Goal: Task Accomplishment & Management: Manage account settings

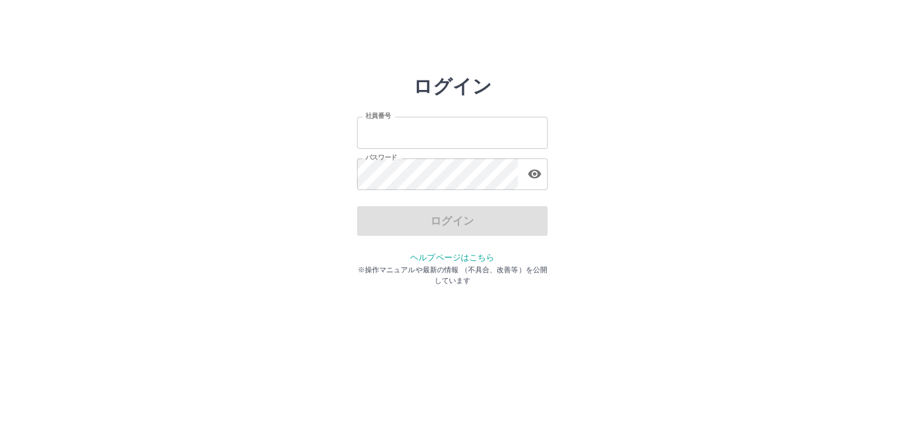
type input "*******"
click at [479, 215] on div "ログイン" at bounding box center [452, 221] width 191 height 30
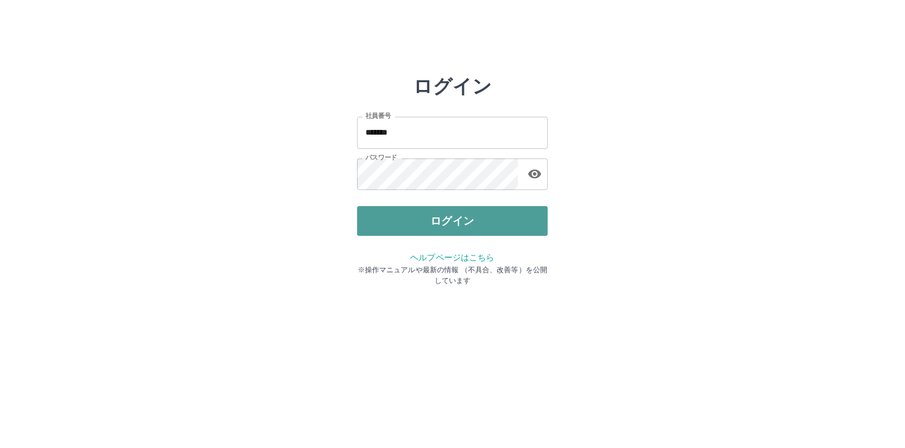
click at [463, 219] on button "ログイン" at bounding box center [452, 221] width 191 height 30
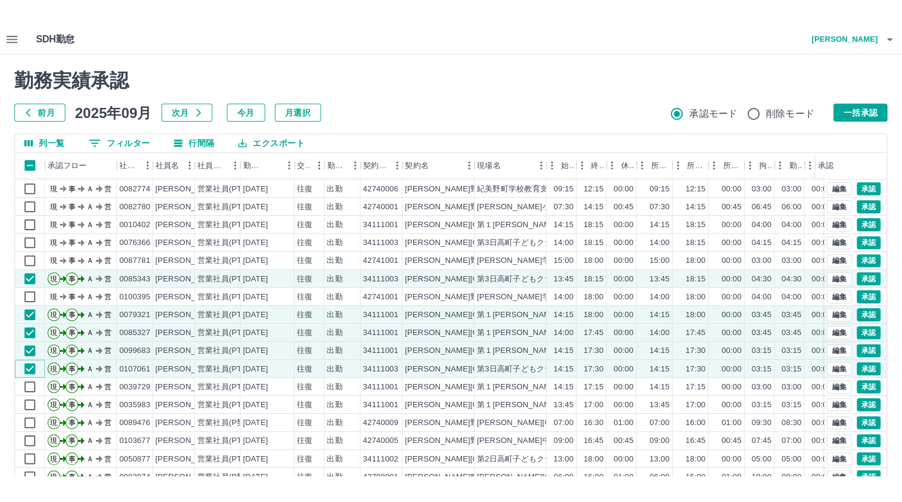
scroll to position [60, 0]
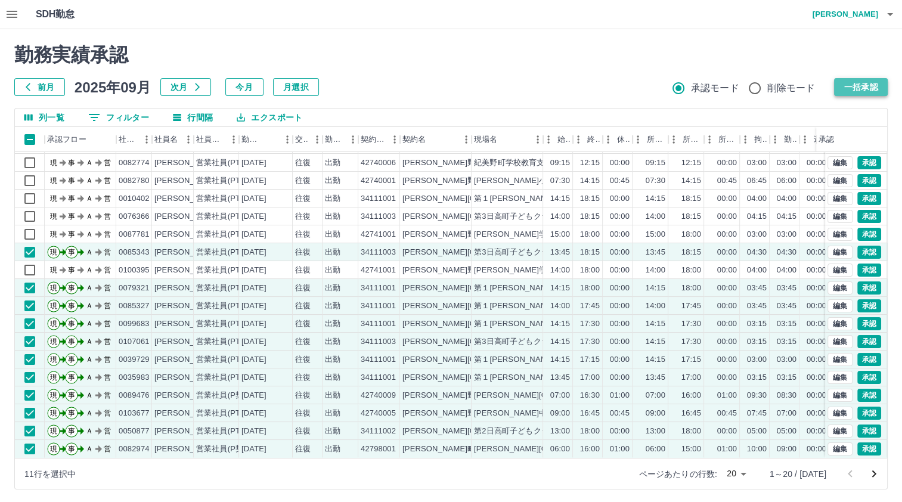
click at [857, 86] on button "一括承認" at bounding box center [861, 87] width 54 height 18
click at [875, 448] on icon "次のページへ" at bounding box center [874, 474] width 14 height 14
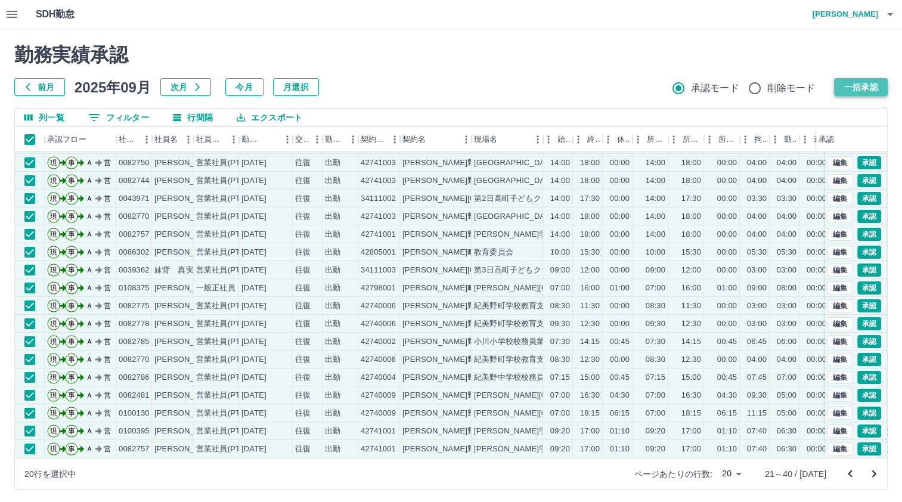
click at [868, 88] on button "一括承認" at bounding box center [861, 87] width 54 height 18
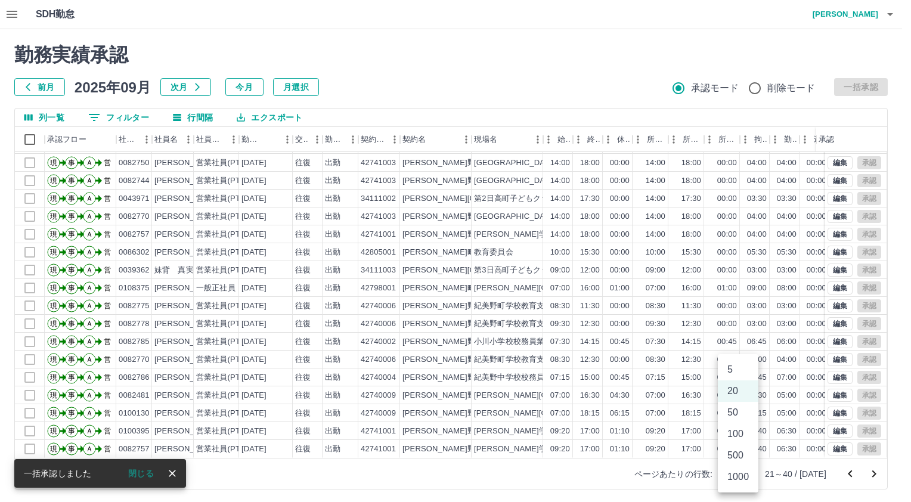
click at [746, 448] on body "SDH勤怠 [PERSON_NAME] 勤務実績承認 前月 [DATE] 次月 今月 月選択 承認モード 削除モード 一括承認 列一覧 0 フィルター 行間隔…" at bounding box center [455, 252] width 911 height 504
click at [738, 406] on li "50" at bounding box center [738, 412] width 41 height 21
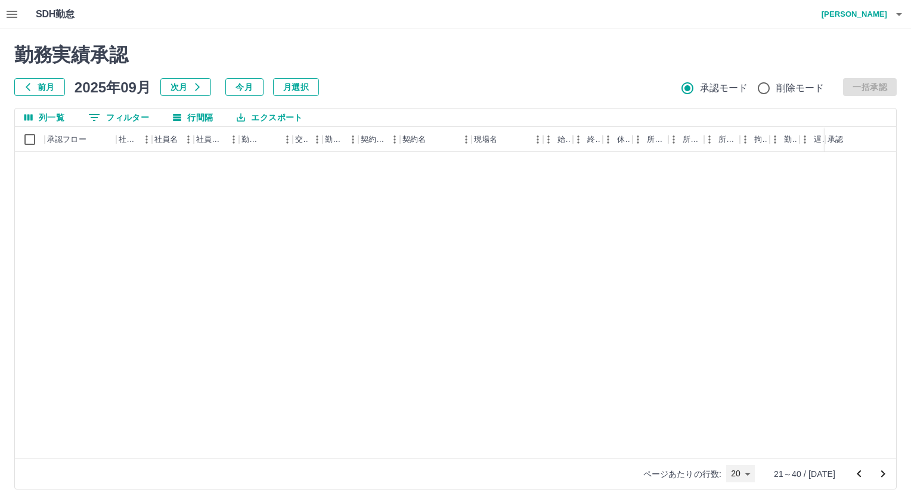
type input "**"
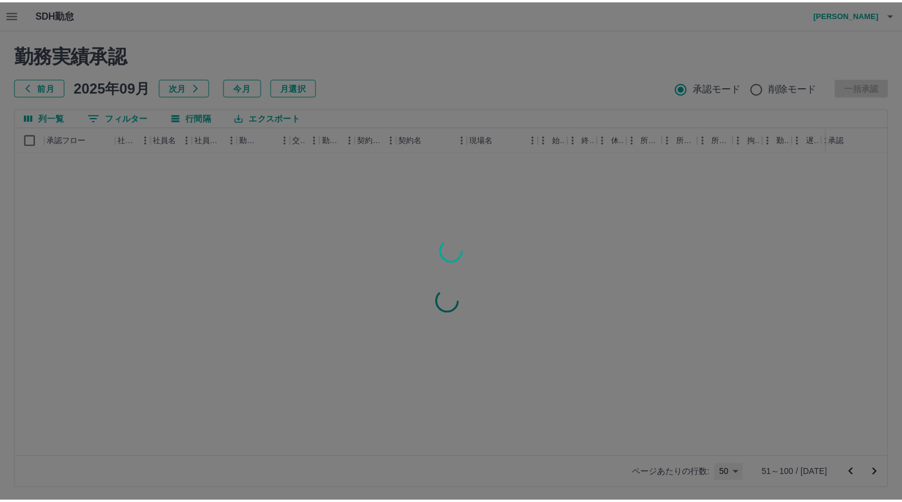
scroll to position [0, 0]
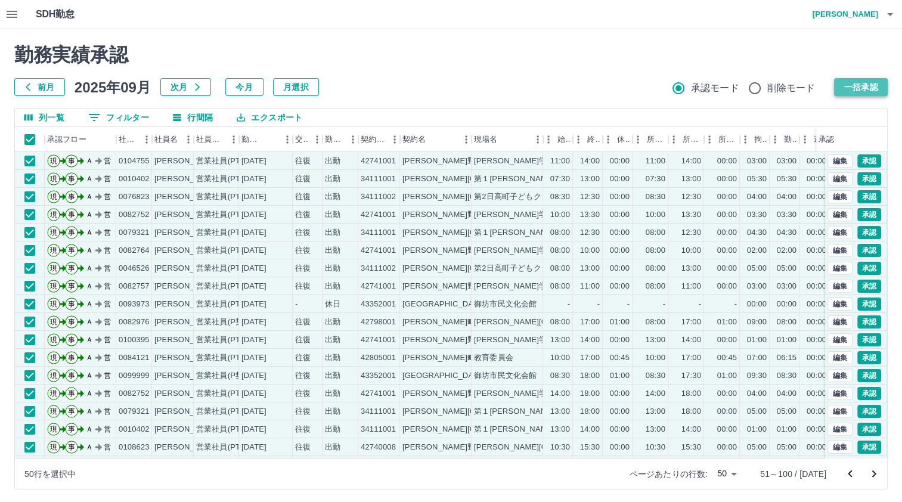
click at [853, 92] on button "一括承認" at bounding box center [861, 87] width 54 height 18
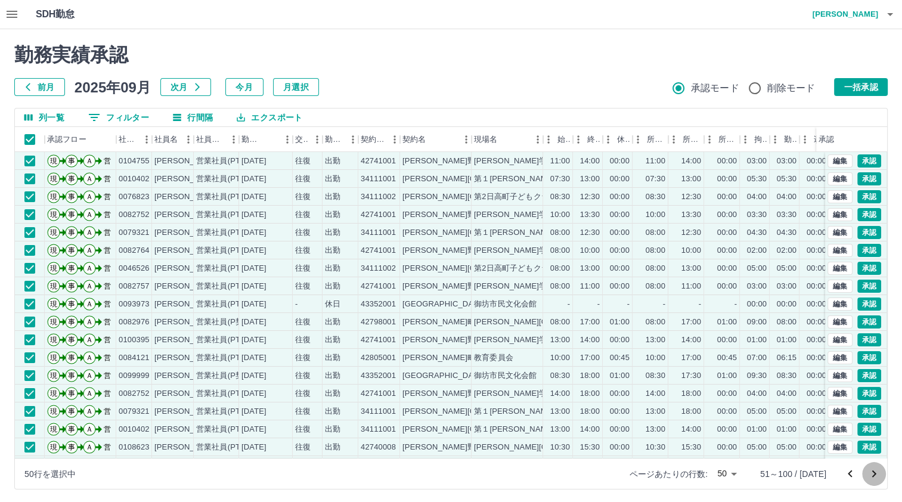
click at [873, 448] on icon "次のページへ" at bounding box center [874, 474] width 14 height 14
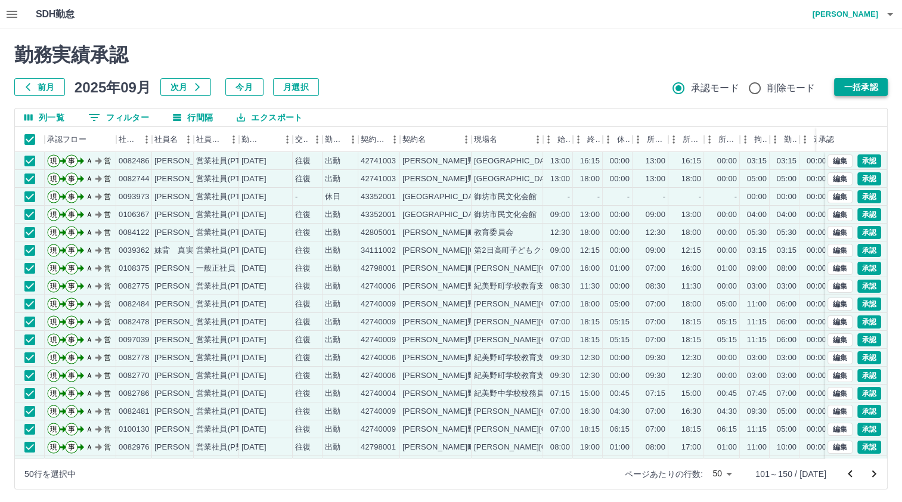
click at [850, 88] on button "一括承認" at bounding box center [861, 87] width 54 height 18
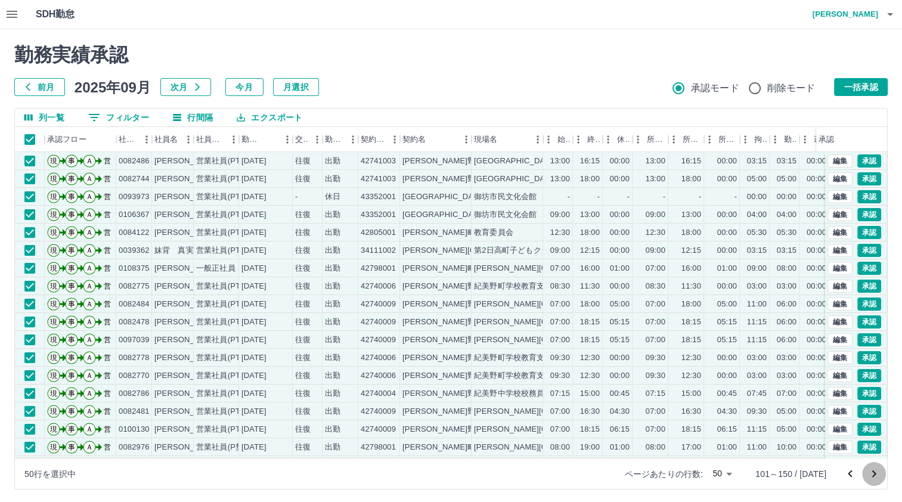
click at [872, 448] on icon "次のページへ" at bounding box center [874, 474] width 14 height 14
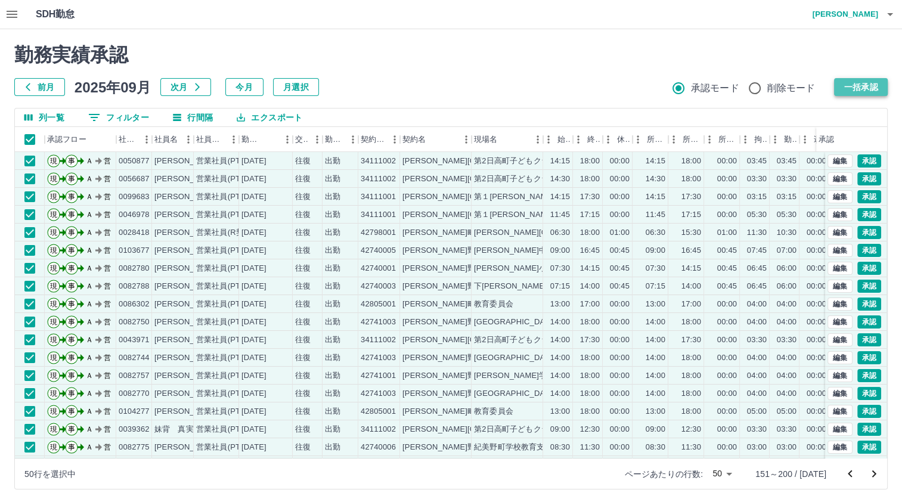
click at [867, 86] on button "一括承認" at bounding box center [861, 87] width 54 height 18
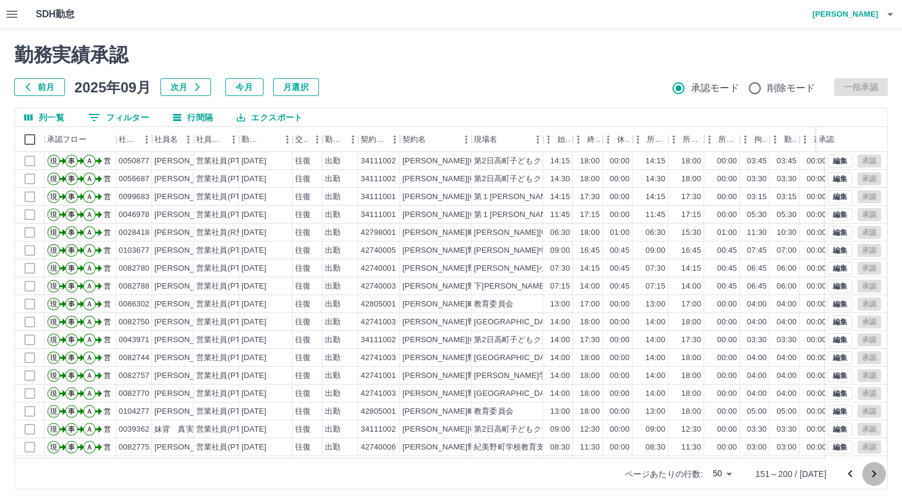
click at [875, 448] on icon "次のページへ" at bounding box center [874, 474] width 14 height 14
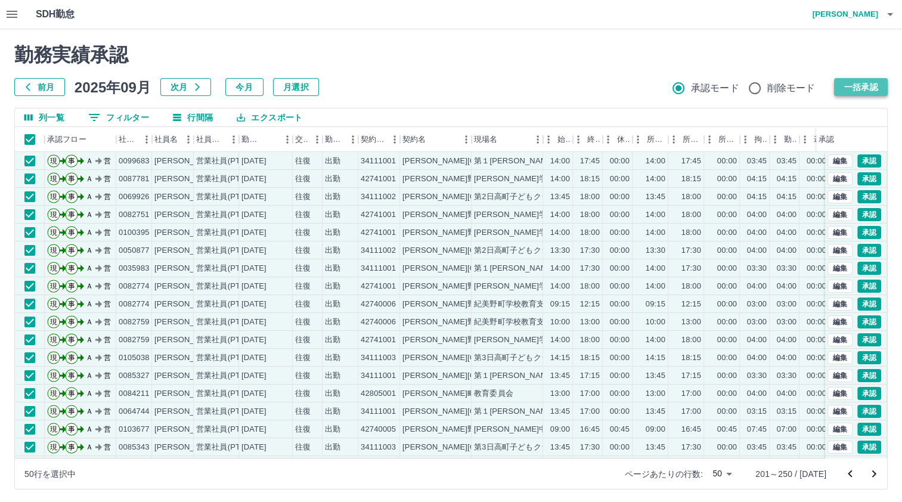
click at [858, 85] on button "一括承認" at bounding box center [861, 87] width 54 height 18
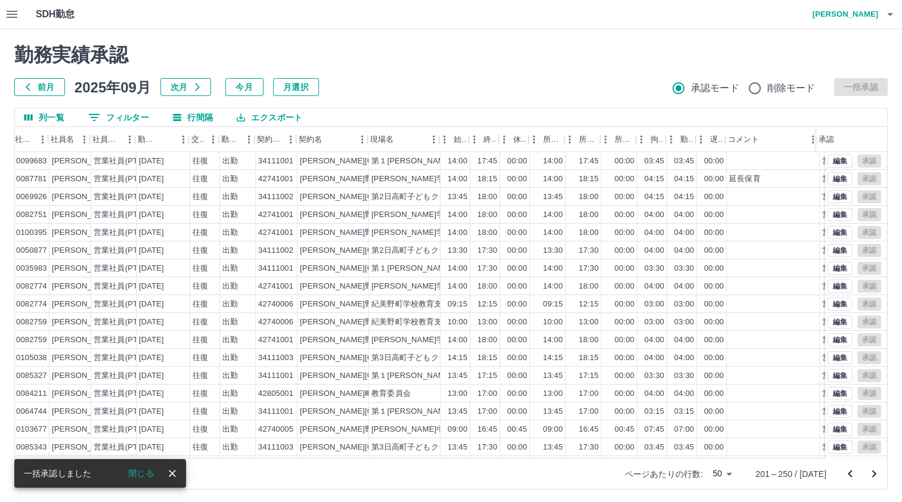
scroll to position [0, 105]
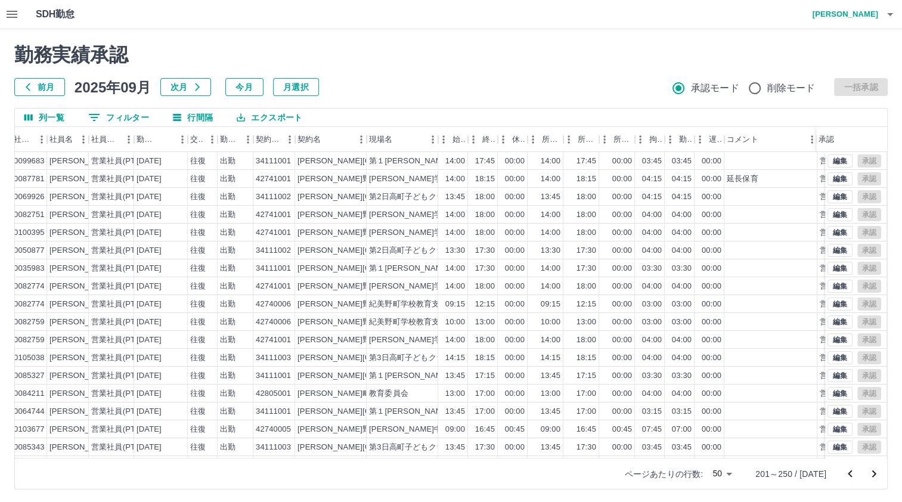
click at [874, 448] on icon "次のページへ" at bounding box center [874, 474] width 14 height 14
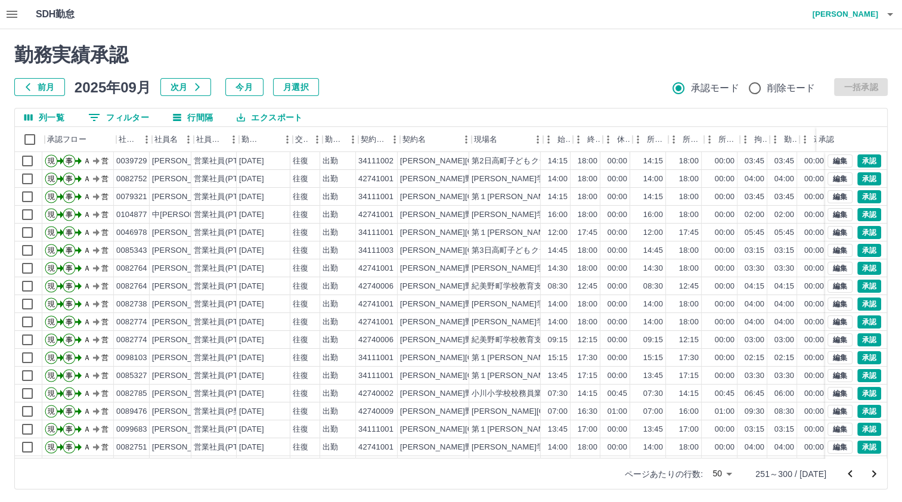
scroll to position [0, 0]
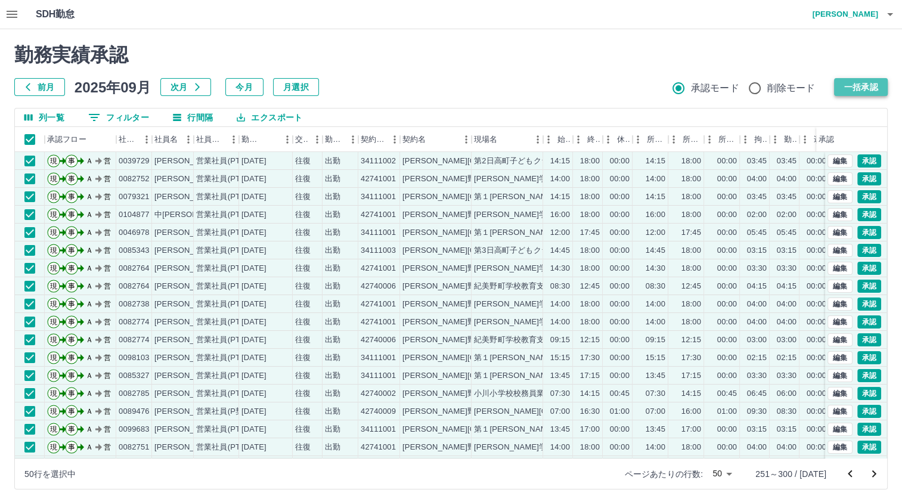
click at [864, 88] on button "一括承認" at bounding box center [861, 87] width 54 height 18
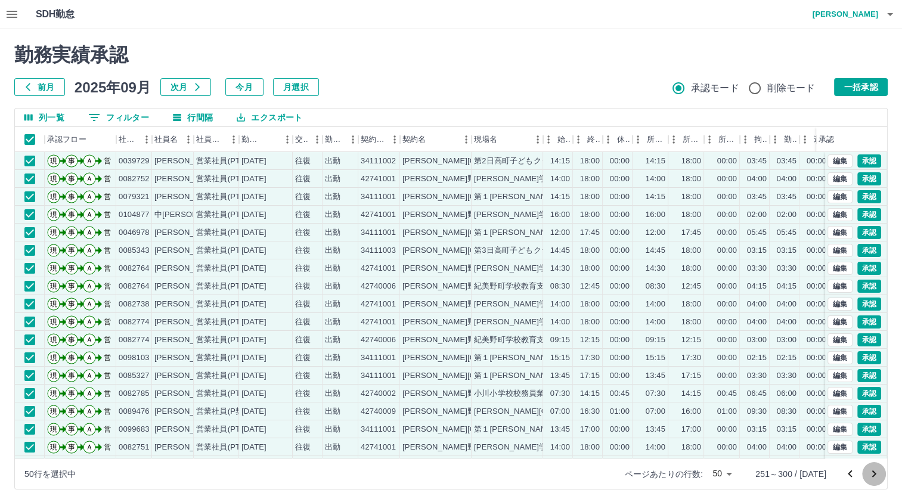
click at [874, 448] on icon "次のページへ" at bounding box center [874, 473] width 4 height 7
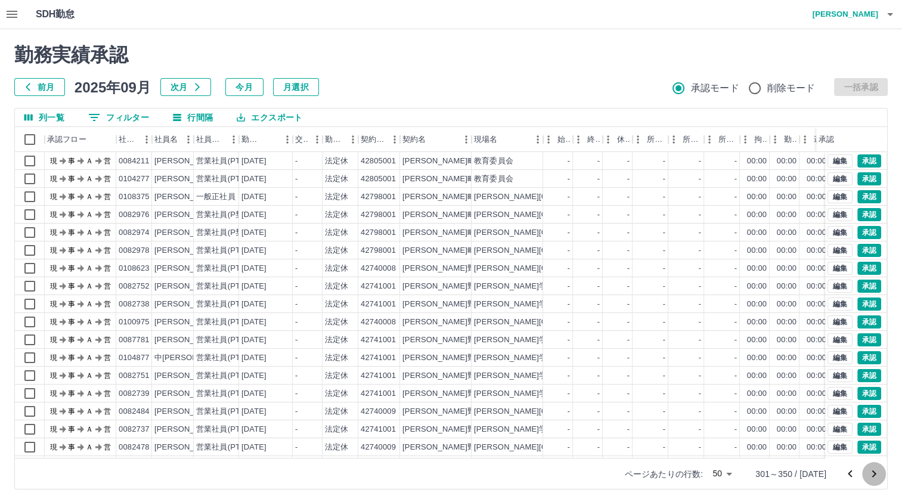
click at [870, 448] on icon "次のページへ" at bounding box center [874, 474] width 14 height 14
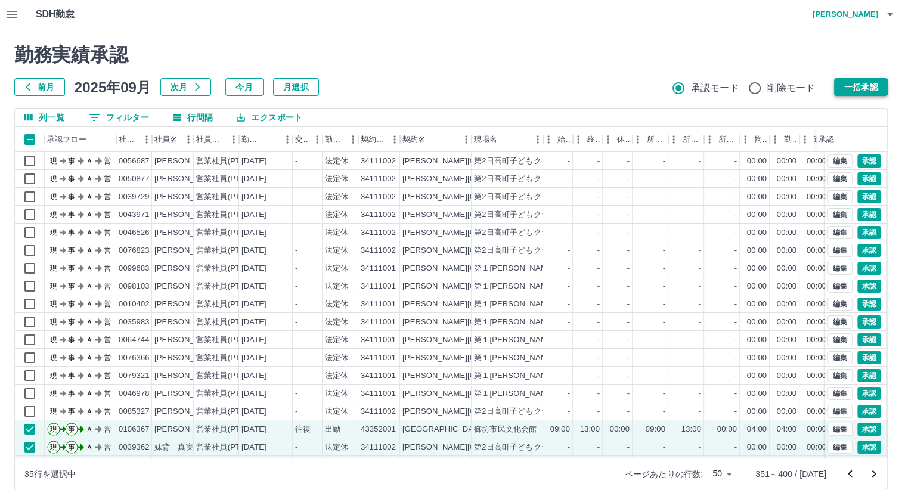
click at [866, 92] on button "一括承認" at bounding box center [861, 87] width 54 height 18
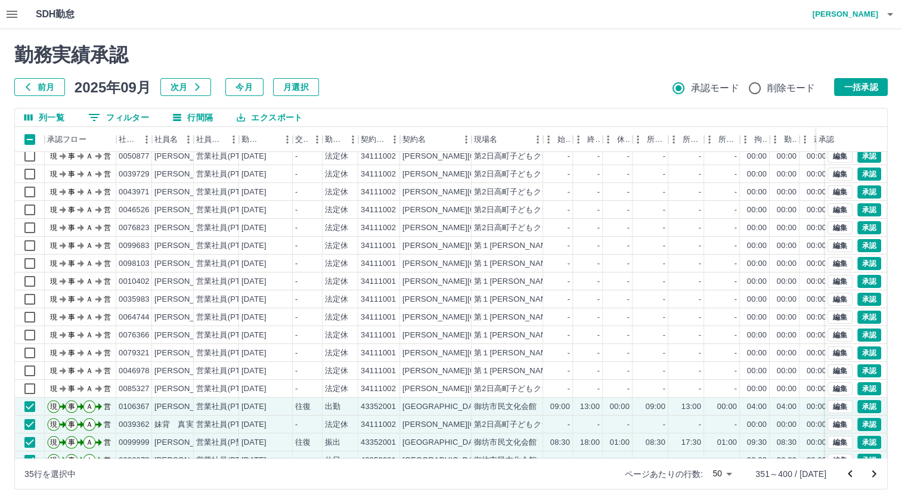
scroll to position [18, 0]
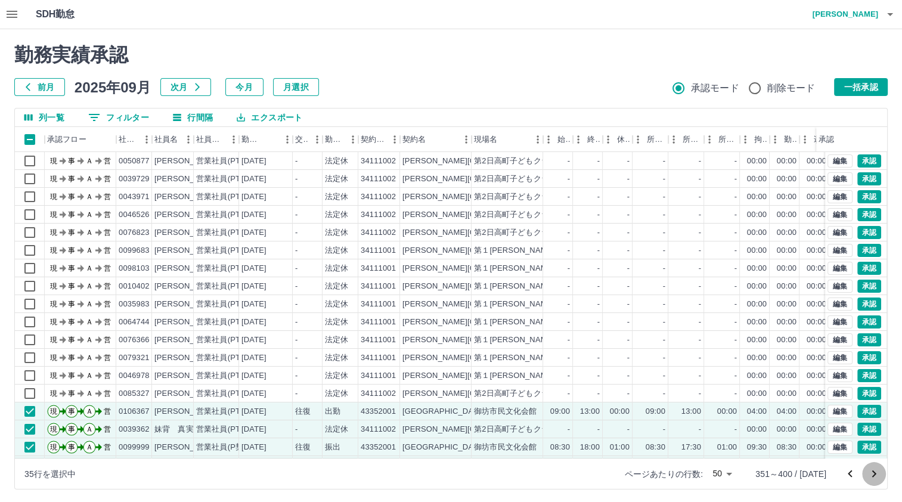
click at [877, 448] on icon "次のページへ" at bounding box center [874, 474] width 14 height 14
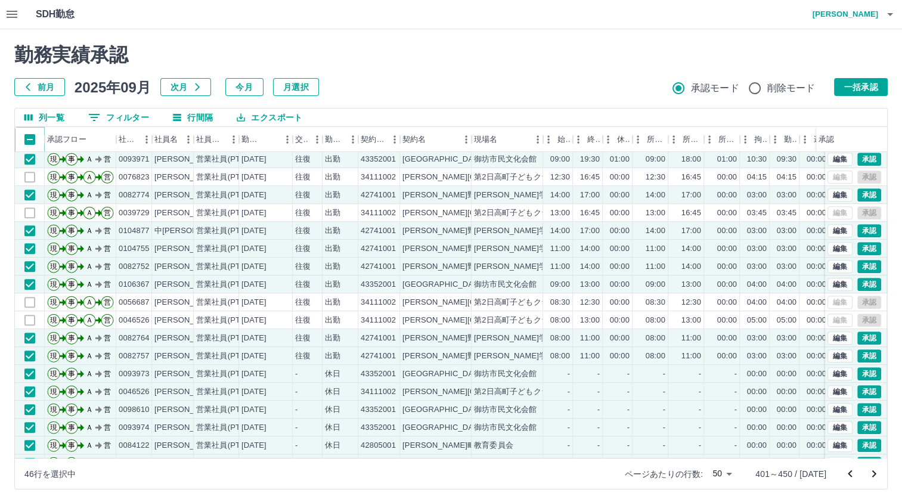
scroll to position [597, 0]
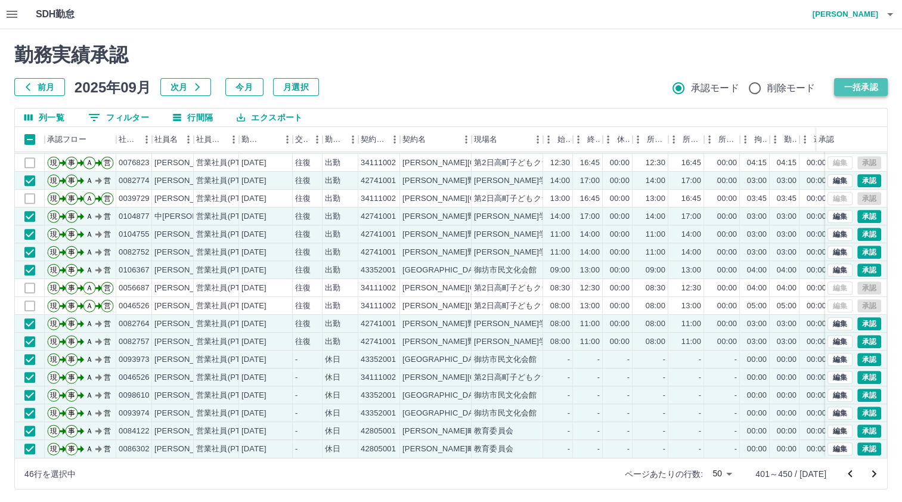
click at [854, 89] on button "一括承認" at bounding box center [861, 87] width 54 height 18
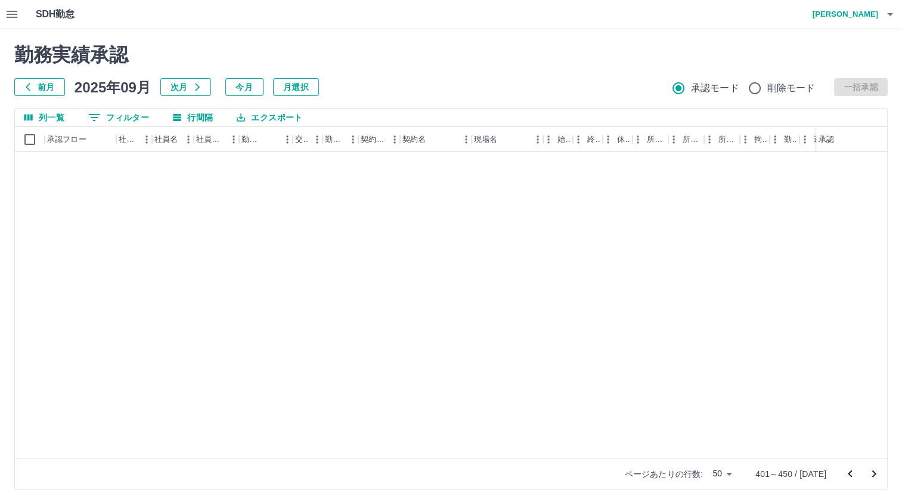
scroll to position [489, 0]
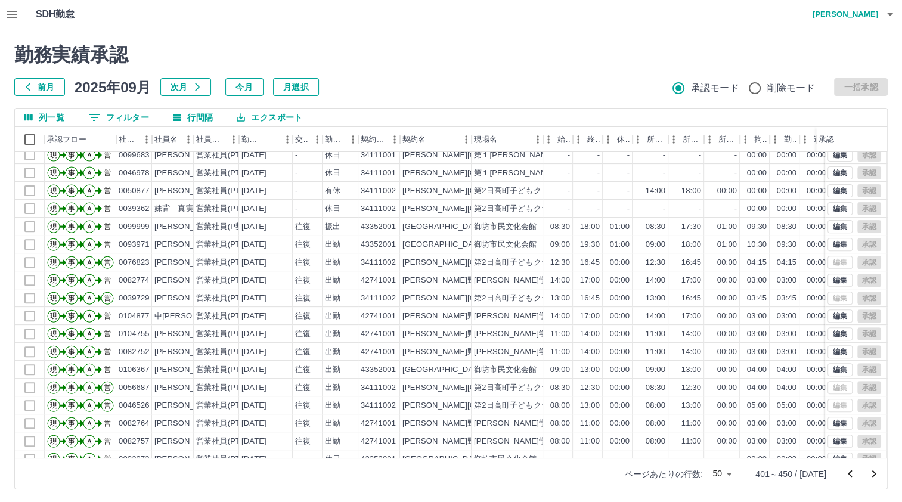
click at [874, 448] on icon "次のページへ" at bounding box center [874, 474] width 14 height 14
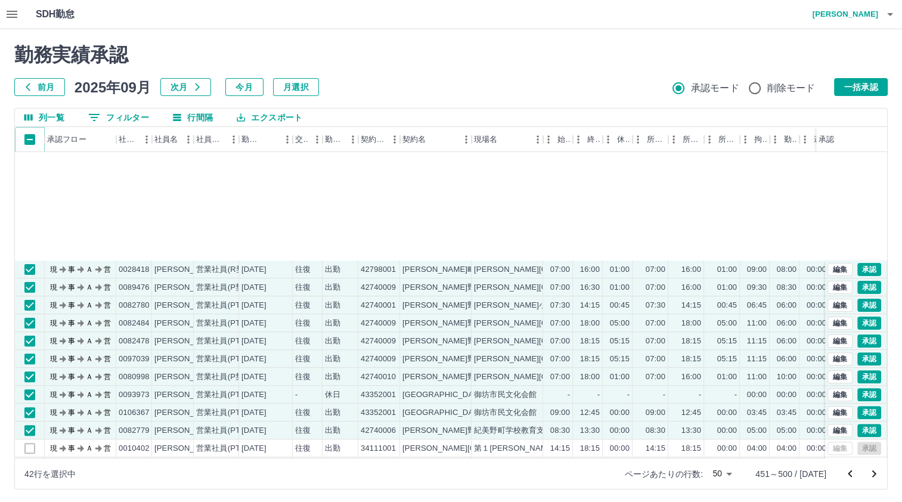
scroll to position [597, 0]
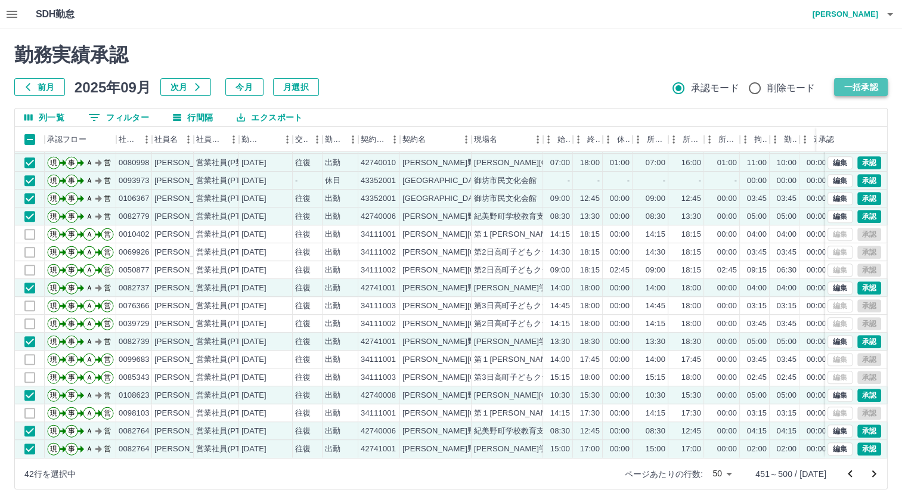
click at [873, 86] on button "一括承認" at bounding box center [861, 87] width 54 height 18
click at [870, 448] on icon "次のページへ" at bounding box center [874, 474] width 14 height 14
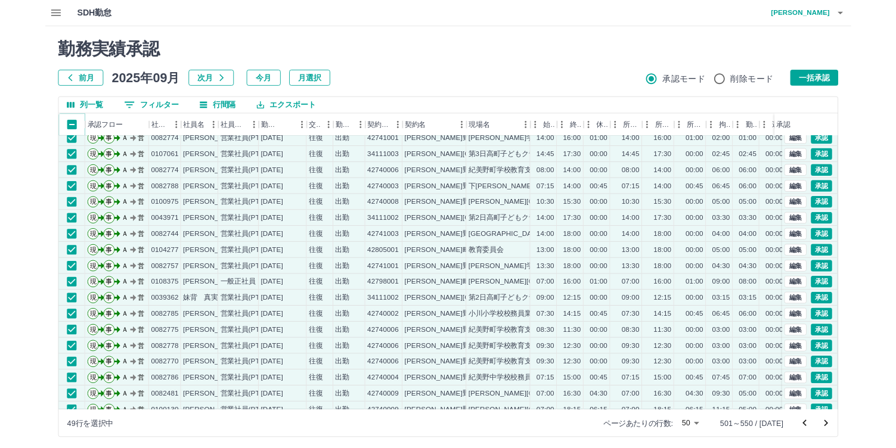
scroll to position [0, 0]
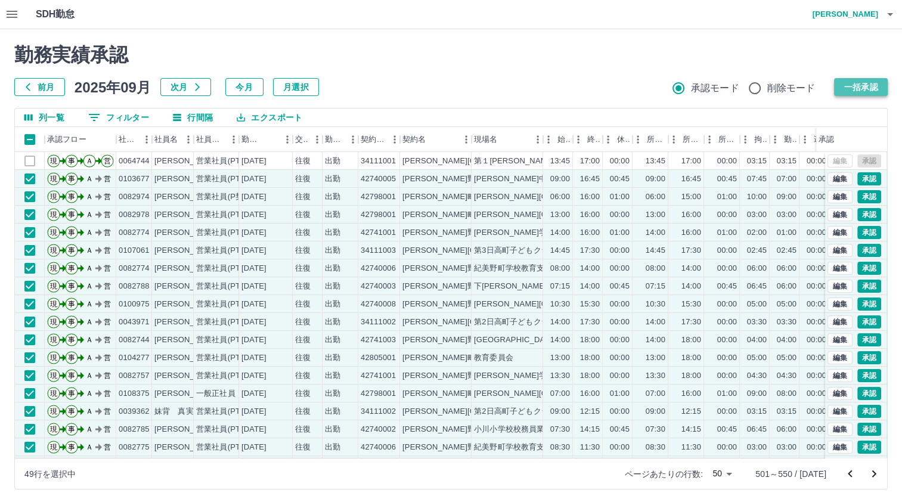
click at [850, 86] on button "一括承認" at bounding box center [861, 87] width 54 height 18
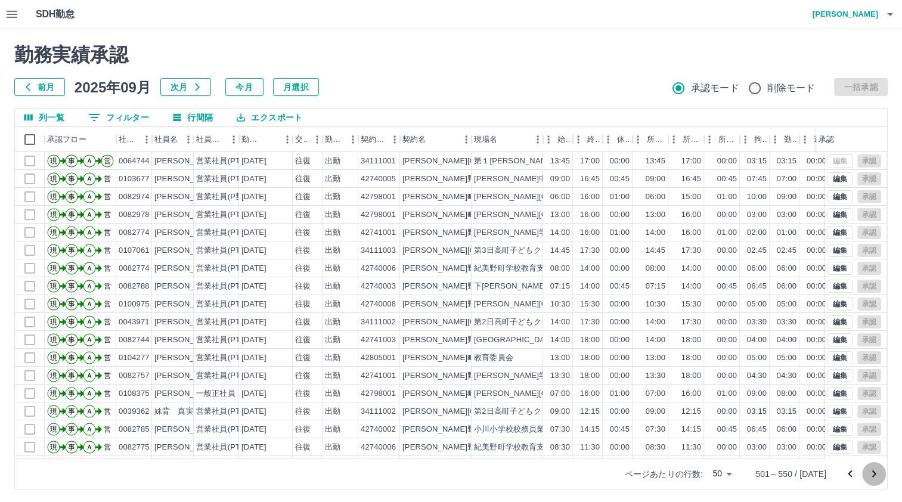
click at [875, 448] on icon "次のページへ" at bounding box center [874, 473] width 4 height 7
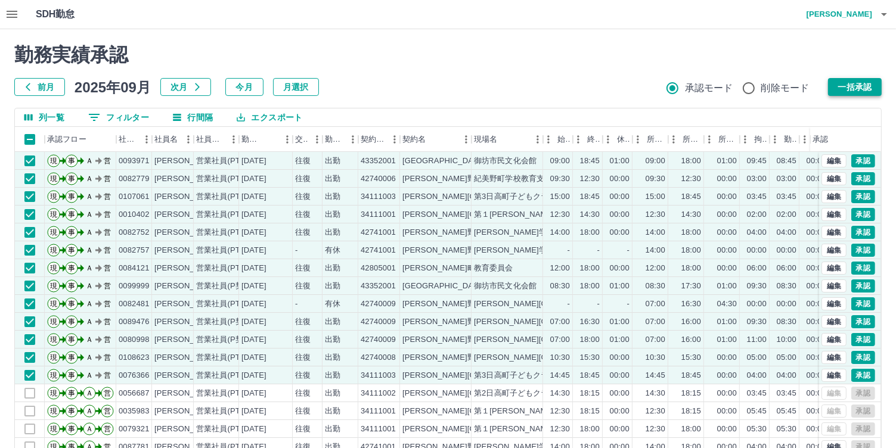
click at [861, 83] on button "一括承認" at bounding box center [855, 87] width 54 height 18
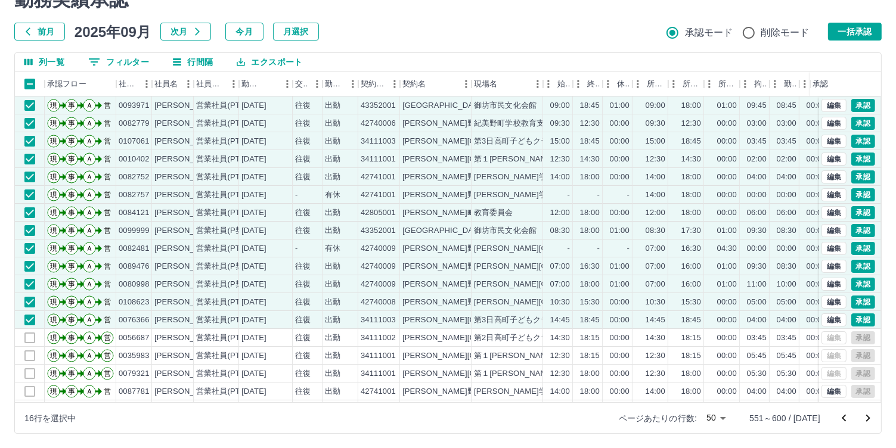
click at [872, 419] on icon "次のページへ" at bounding box center [868, 418] width 14 height 14
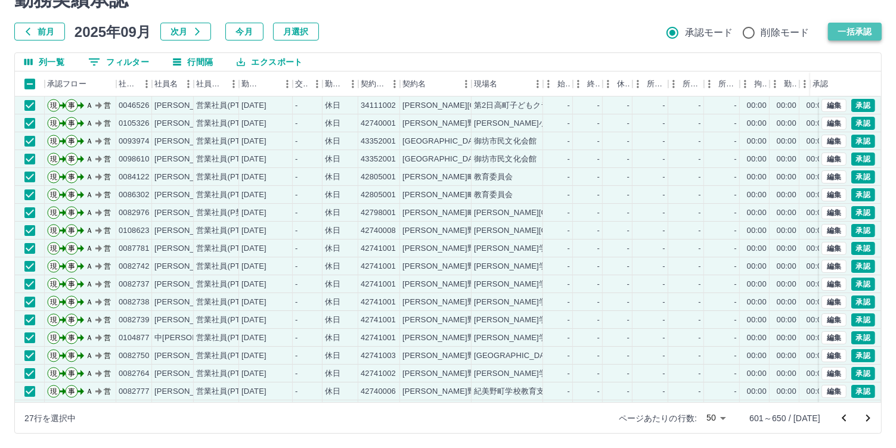
click at [854, 35] on button "一括承認" at bounding box center [855, 32] width 54 height 18
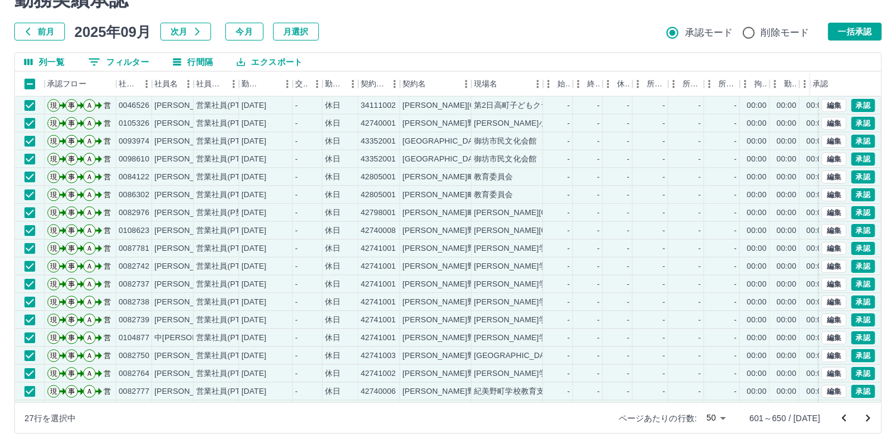
click at [870, 415] on icon "次のページへ" at bounding box center [868, 418] width 14 height 14
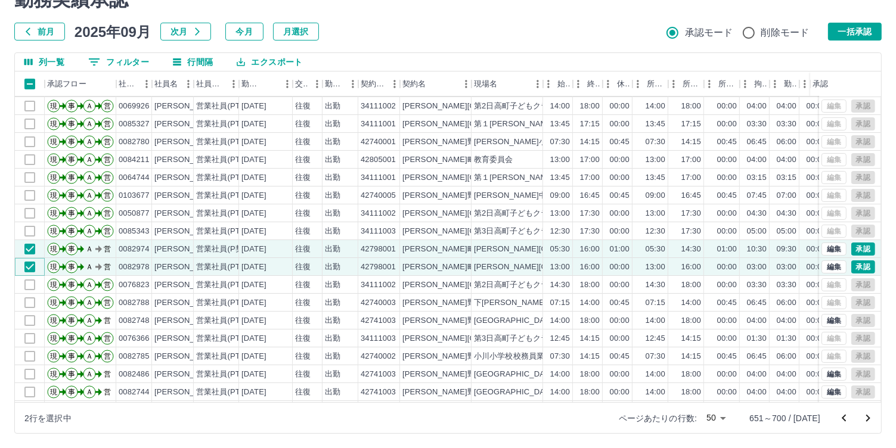
scroll to position [0, 0]
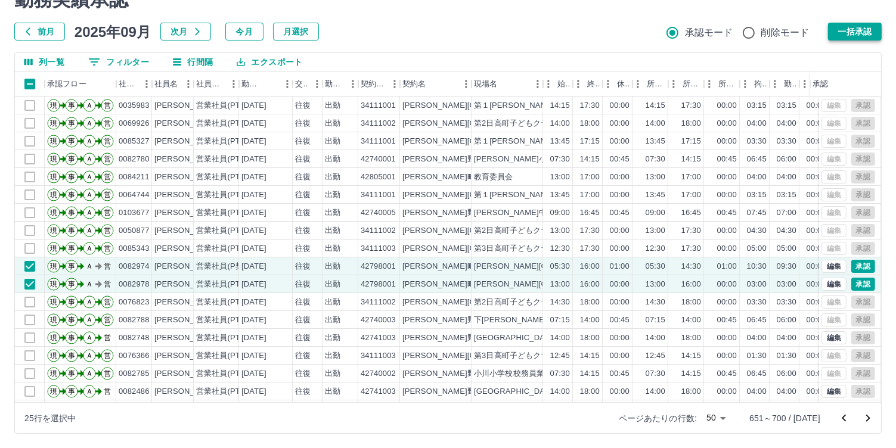
click at [856, 32] on button "一括承認" at bounding box center [855, 32] width 54 height 18
click at [868, 416] on icon "次のページへ" at bounding box center [868, 418] width 4 height 7
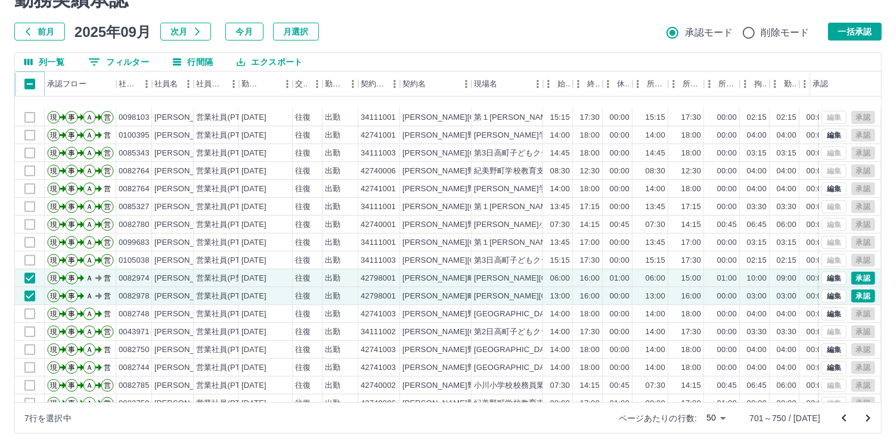
scroll to position [597, 0]
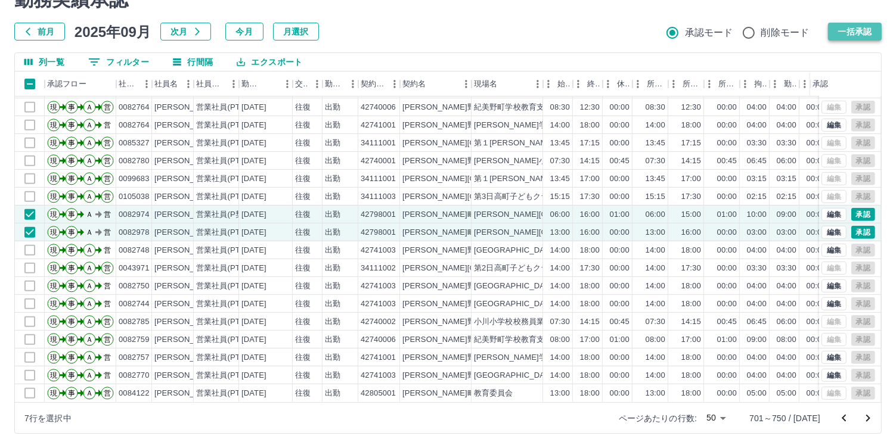
click at [853, 31] on button "一括承認" at bounding box center [855, 32] width 54 height 18
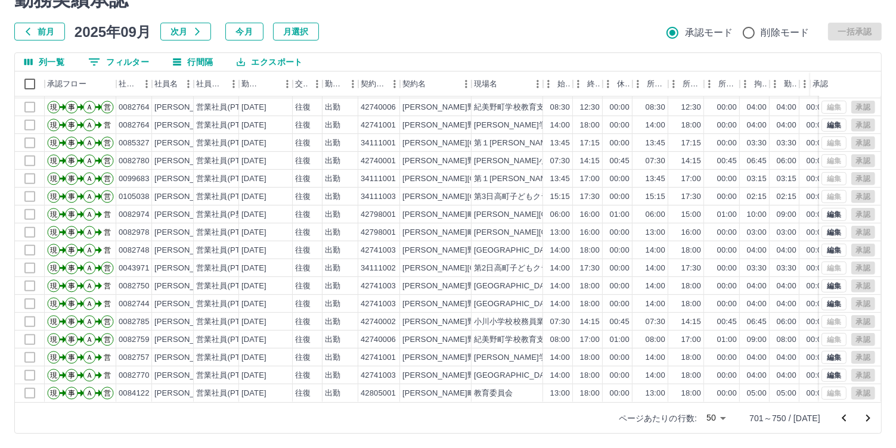
click at [873, 421] on icon "次のページへ" at bounding box center [868, 418] width 14 height 14
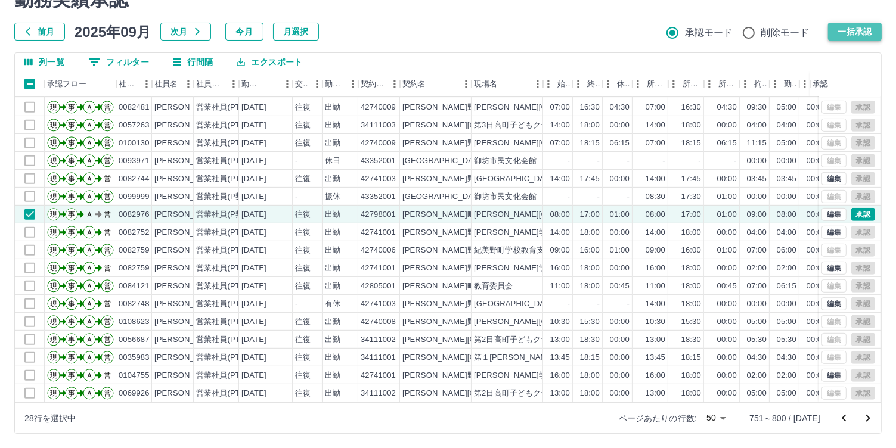
click at [857, 30] on button "一括承認" at bounding box center [855, 32] width 54 height 18
click at [870, 413] on icon "次のページへ" at bounding box center [868, 418] width 14 height 14
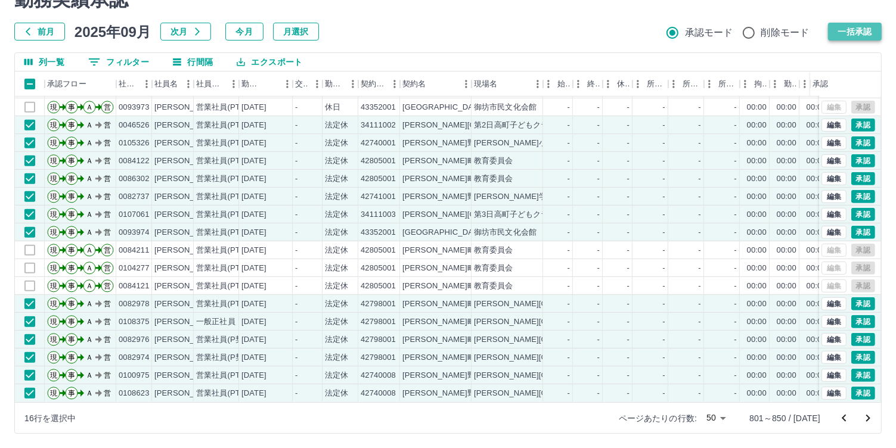
click at [868, 32] on button "一括承認" at bounding box center [855, 32] width 54 height 18
click at [870, 421] on icon "次のページへ" at bounding box center [868, 418] width 14 height 14
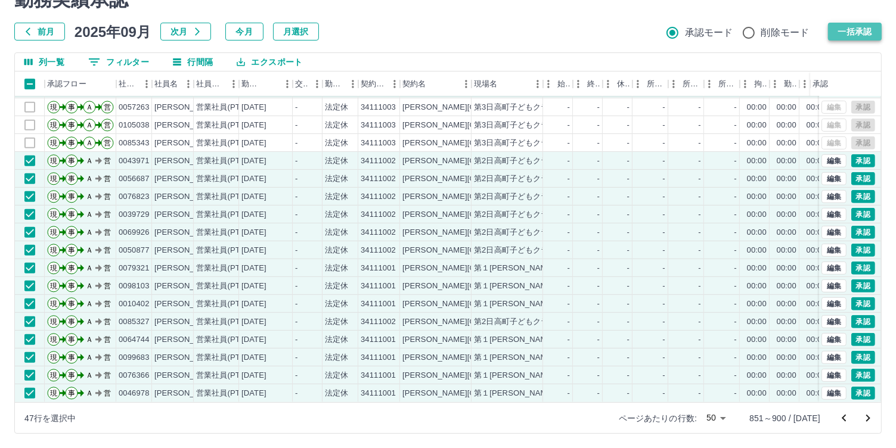
click at [854, 36] on button "一括承認" at bounding box center [855, 32] width 54 height 18
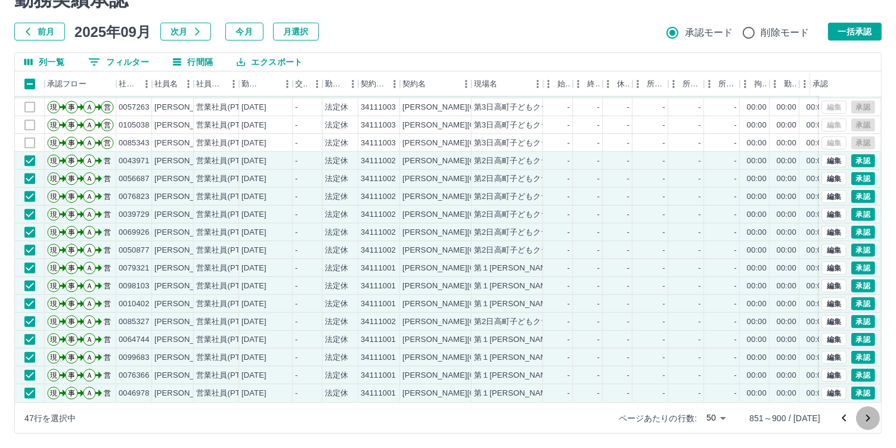
click at [869, 419] on icon "次のページへ" at bounding box center [868, 418] width 4 height 7
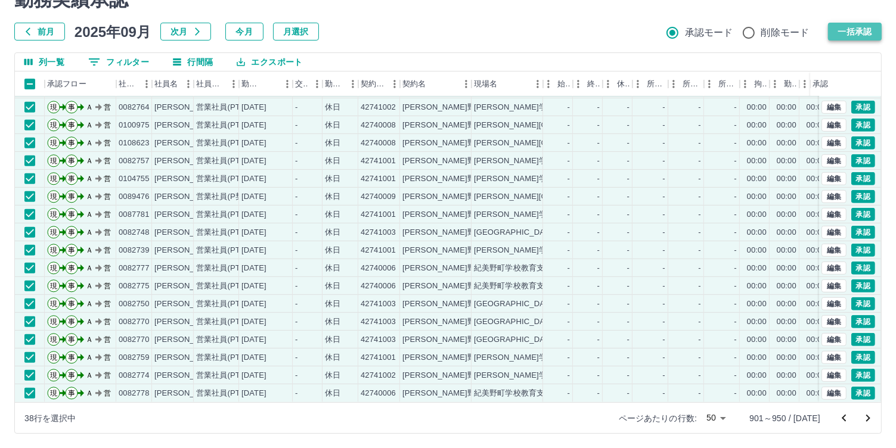
click at [852, 31] on button "一括承認" at bounding box center [855, 32] width 54 height 18
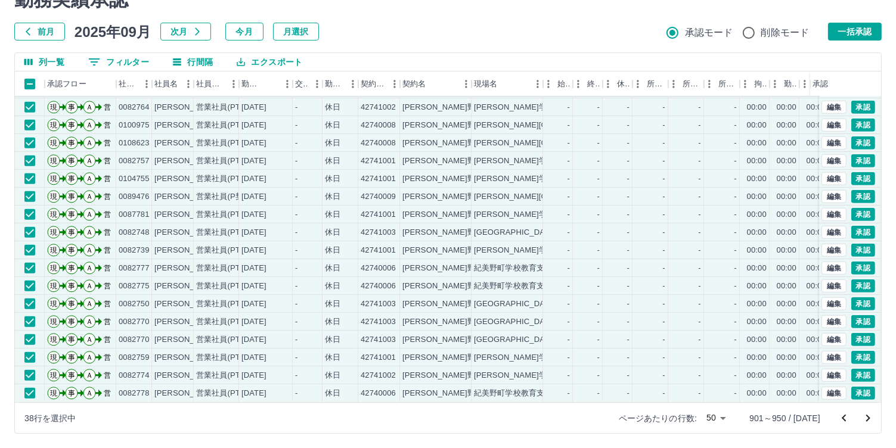
click at [869, 420] on icon "次のページへ" at bounding box center [868, 418] width 14 height 14
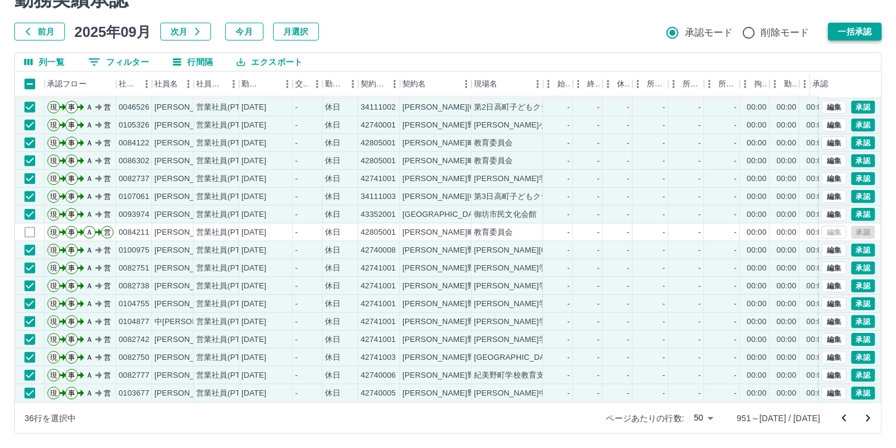
click at [858, 29] on button "一括承認" at bounding box center [855, 32] width 54 height 18
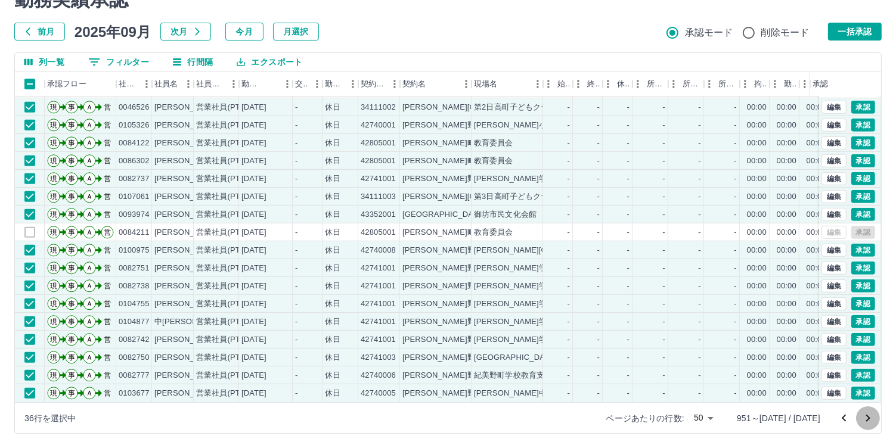
click at [869, 420] on icon "次のページへ" at bounding box center [868, 418] width 14 height 14
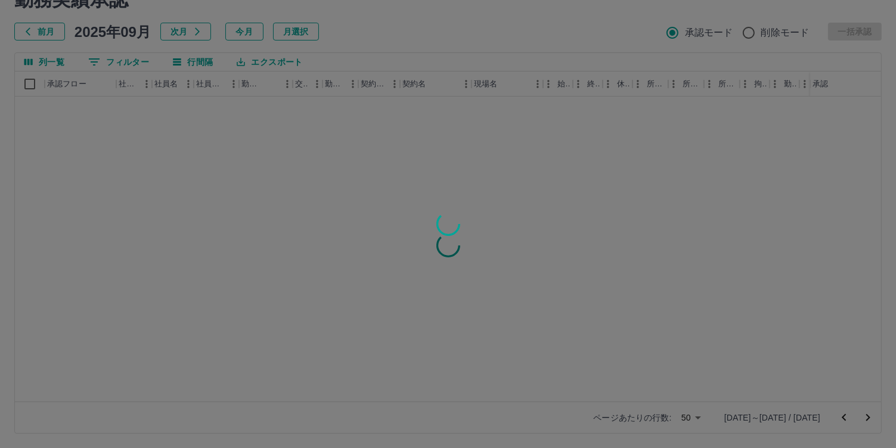
scroll to position [0, 0]
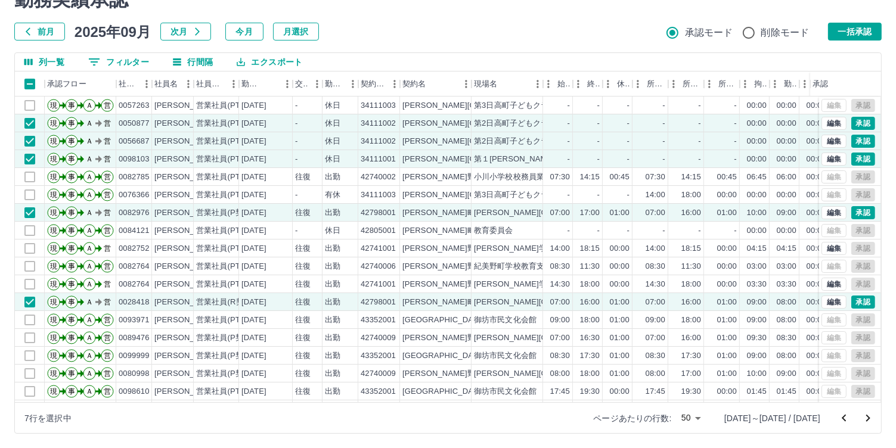
drag, startPoint x: 882, startPoint y: 150, endPoint x: 879, endPoint y: 222, distance: 72.8
click at [881, 233] on div "勤務実績承認 前月 [DATE] 次月 今月 月選択 承認モード 削除モード 一括承認 列一覧 0 フィルター 行間隔 エクスポート 承認フロー 社員番号 社…" at bounding box center [448, 211] width 896 height 475
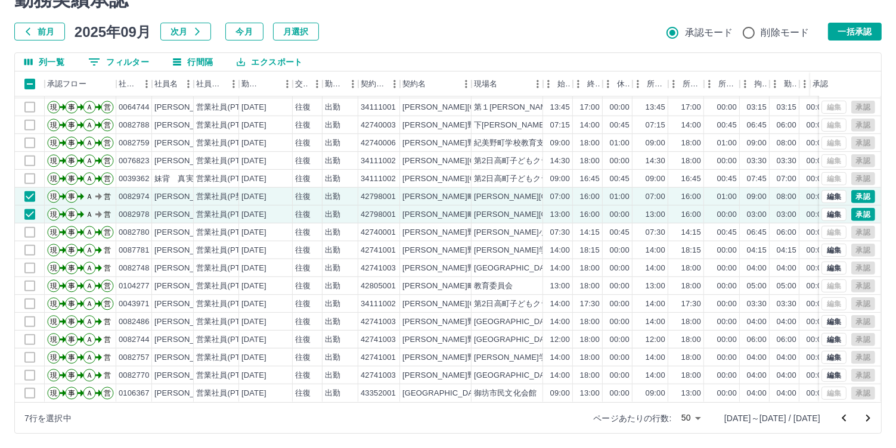
scroll to position [597, 0]
click at [861, 35] on button "一括承認" at bounding box center [855, 32] width 54 height 18
click at [869, 420] on icon "次のページへ" at bounding box center [868, 418] width 14 height 14
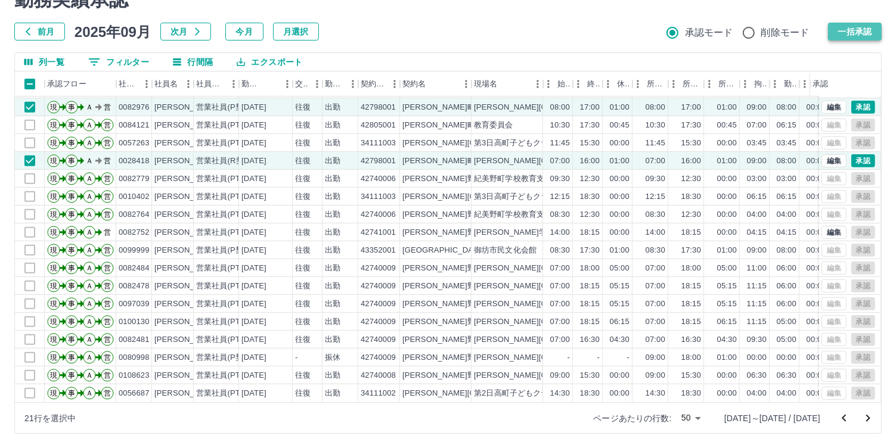
click at [864, 26] on button "一括承認" at bounding box center [855, 32] width 54 height 18
click at [866, 420] on icon "次のページへ" at bounding box center [868, 418] width 14 height 14
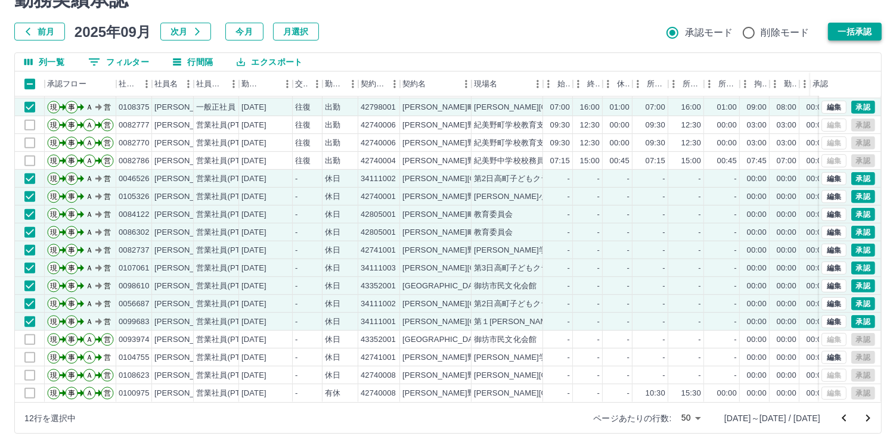
click at [854, 33] on button "一括承認" at bounding box center [855, 32] width 54 height 18
click at [873, 417] on icon "次のページへ" at bounding box center [868, 418] width 14 height 14
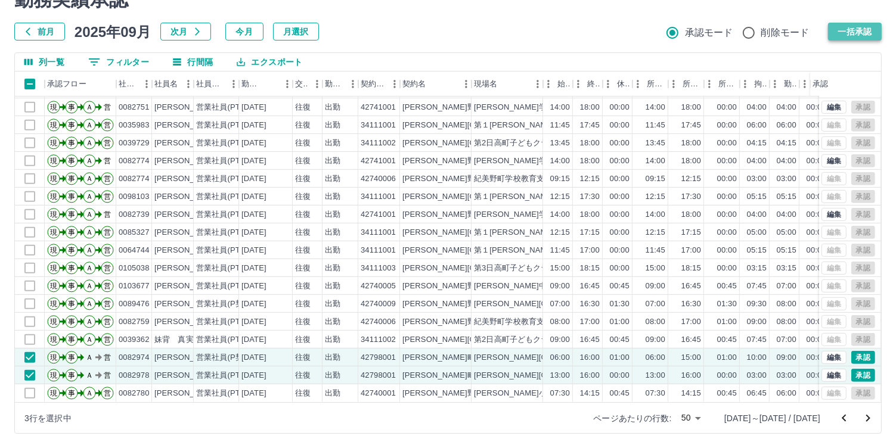
click at [849, 30] on button "一括承認" at bounding box center [855, 32] width 54 height 18
click at [867, 417] on icon "次のページへ" at bounding box center [868, 418] width 14 height 14
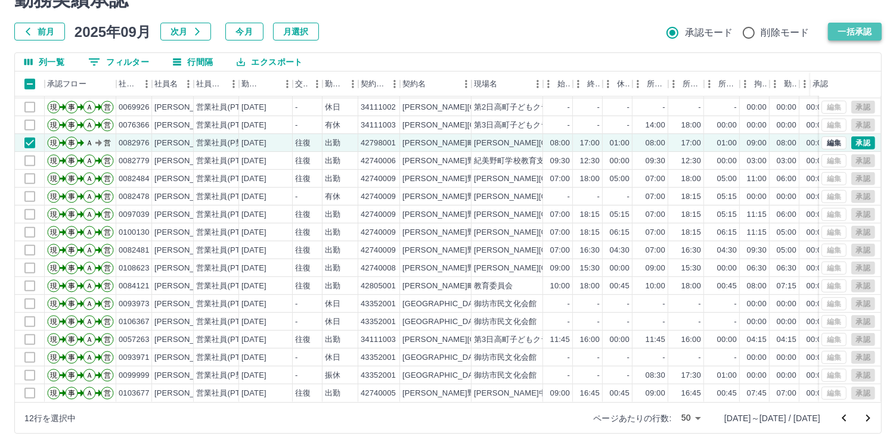
click at [854, 28] on button "一括承認" at bounding box center [855, 32] width 54 height 18
click at [869, 420] on icon "次のページへ" at bounding box center [868, 418] width 14 height 14
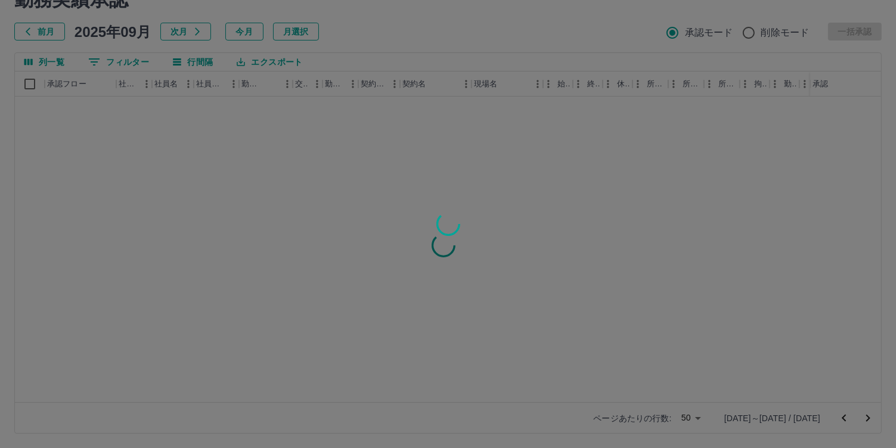
scroll to position [0, 0]
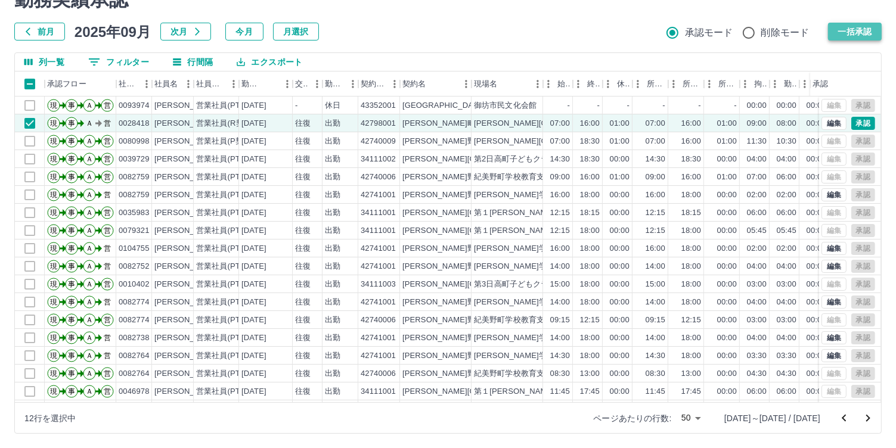
click at [846, 35] on button "一括承認" at bounding box center [855, 32] width 54 height 18
click at [870, 421] on icon "次のページへ" at bounding box center [868, 418] width 14 height 14
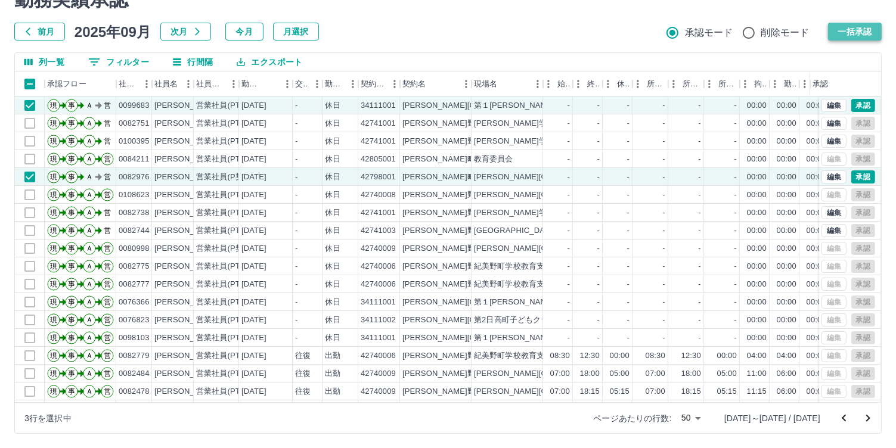
click at [852, 25] on button "一括承認" at bounding box center [855, 32] width 54 height 18
click at [867, 419] on icon "次のページへ" at bounding box center [868, 418] width 14 height 14
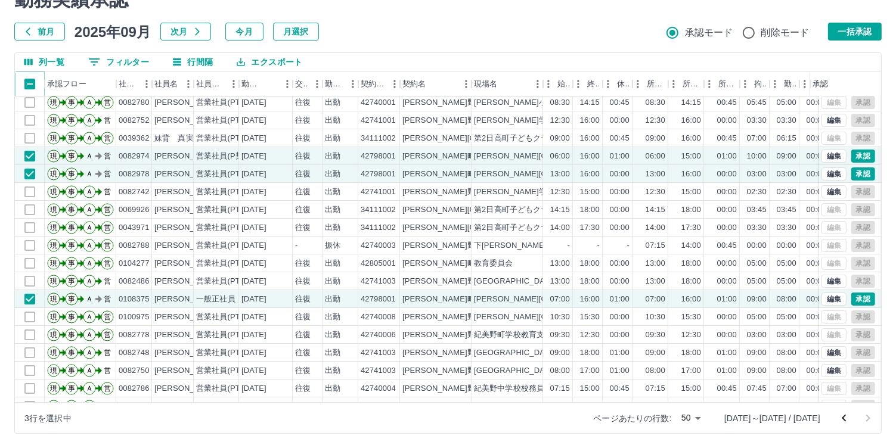
scroll to position [60, 0]
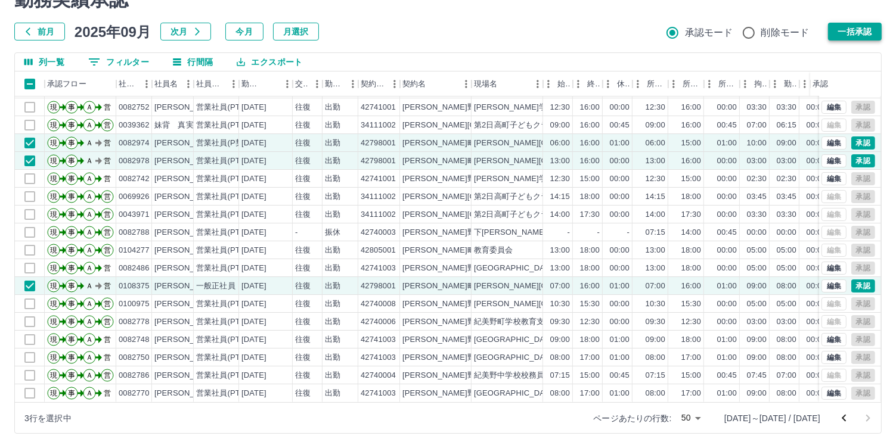
click at [844, 31] on button "一括承認" at bounding box center [855, 32] width 54 height 18
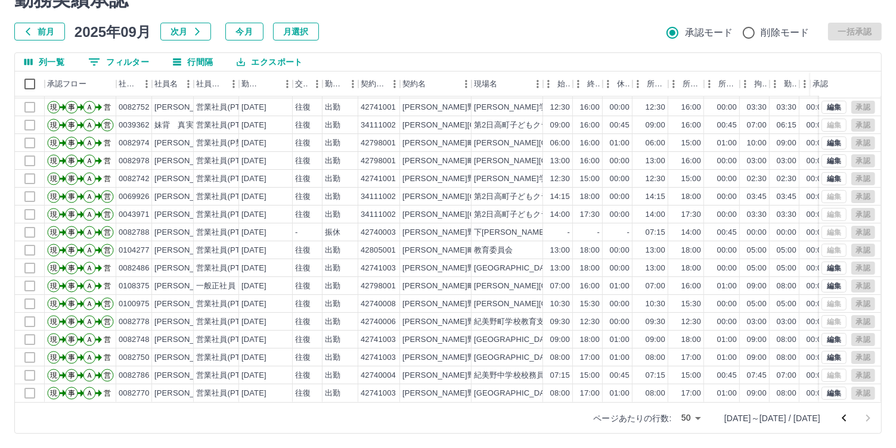
click at [867, 417] on div at bounding box center [856, 419] width 48 height 24
